Goal: Task Accomplishment & Management: Complete application form

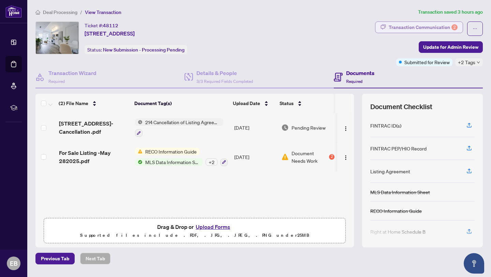
click at [411, 24] on div "Transaction Communication 2" at bounding box center [422, 27] width 69 height 11
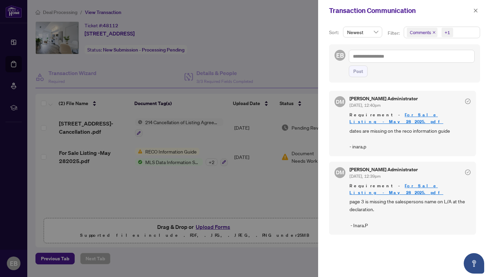
click at [260, 185] on div at bounding box center [245, 138] width 491 height 277
click at [182, 202] on div at bounding box center [245, 138] width 491 height 277
click at [476, 9] on icon "close" at bounding box center [475, 10] width 5 height 5
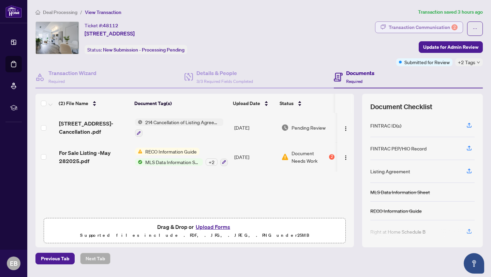
click at [431, 28] on div "Transaction Communication 2" at bounding box center [422, 27] width 69 height 11
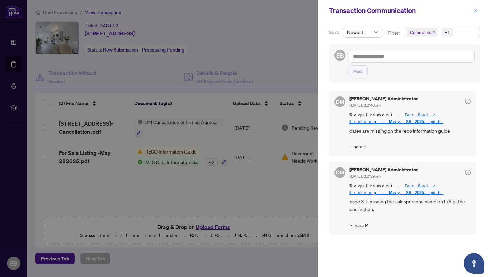
click at [476, 10] on icon "close" at bounding box center [475, 10] width 5 height 5
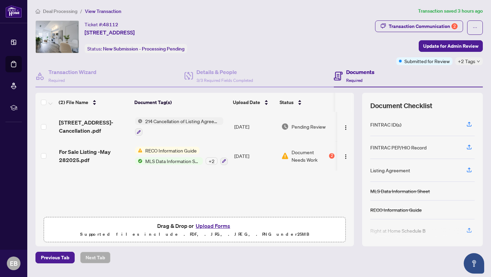
scroll to position [1, 0]
click at [212, 226] on button "Upload Forms" at bounding box center [213, 225] width 39 height 9
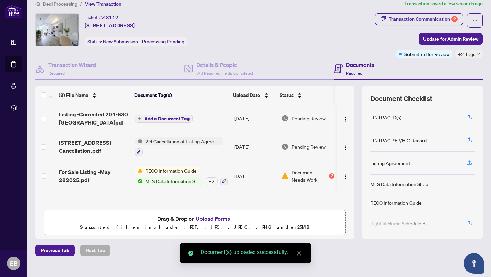
scroll to position [12, 0]
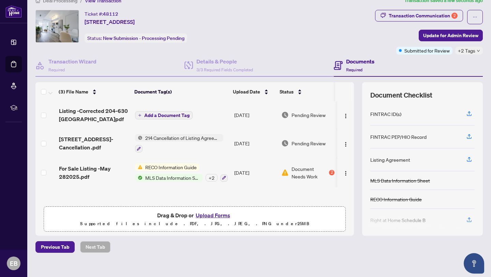
click at [175, 114] on span "Add a Document Tag" at bounding box center [166, 115] width 45 height 5
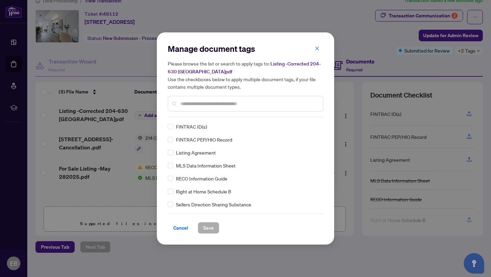
click at [187, 104] on input "text" at bounding box center [248, 103] width 137 height 7
type input "*"
type input "****"
click at [210, 228] on span "Save" at bounding box center [208, 227] width 11 height 11
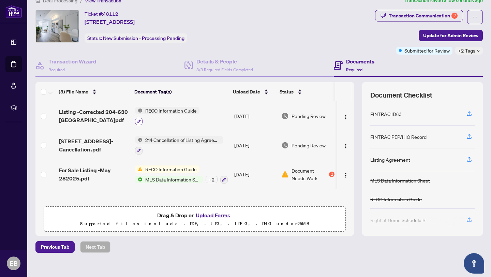
click at [135, 118] on button "button" at bounding box center [138, 121] width 7 height 7
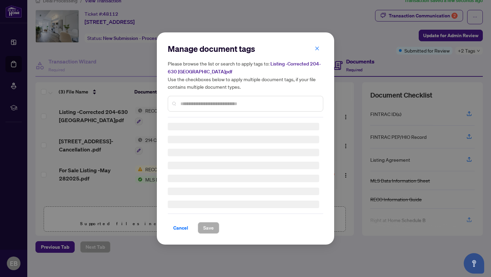
click at [185, 102] on input "text" at bounding box center [248, 103] width 137 height 7
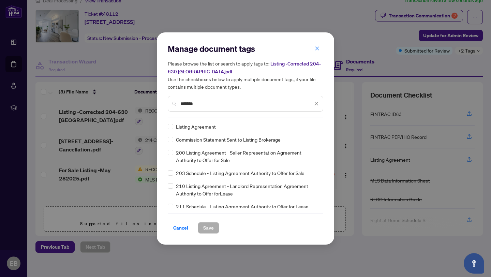
type input "*******"
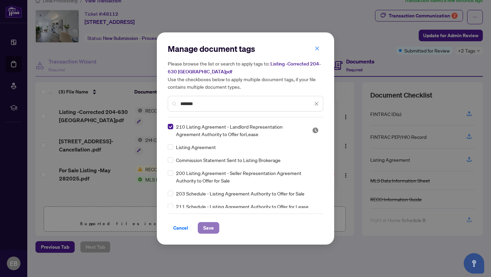
click at [204, 224] on span "Save" at bounding box center [208, 227] width 11 height 11
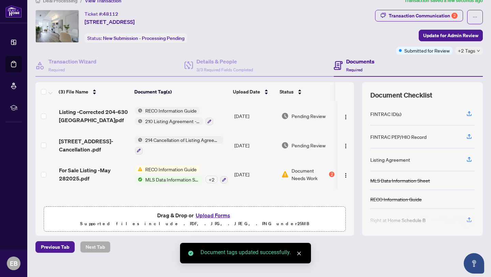
scroll to position [0, 0]
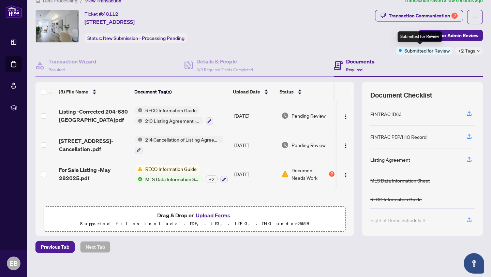
click at [416, 51] on span "Submitted for Review" at bounding box center [426, 50] width 45 height 7
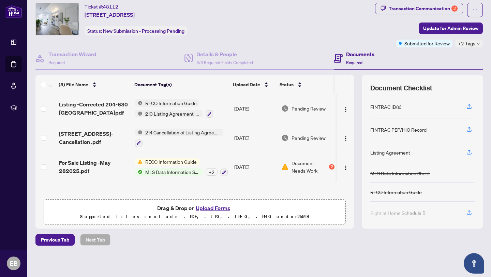
scroll to position [0, 0]
click at [455, 27] on span "Update for Admin Review" at bounding box center [450, 28] width 55 height 11
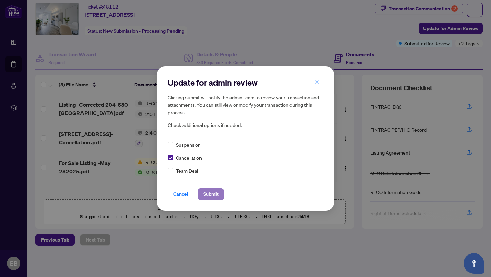
click at [208, 193] on span "Submit" at bounding box center [210, 193] width 15 height 11
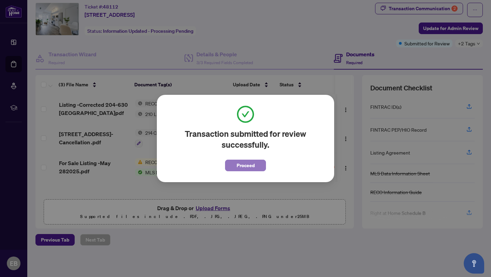
click at [246, 165] on span "Proceed" at bounding box center [245, 165] width 18 height 11
